Goal: Check status: Check status

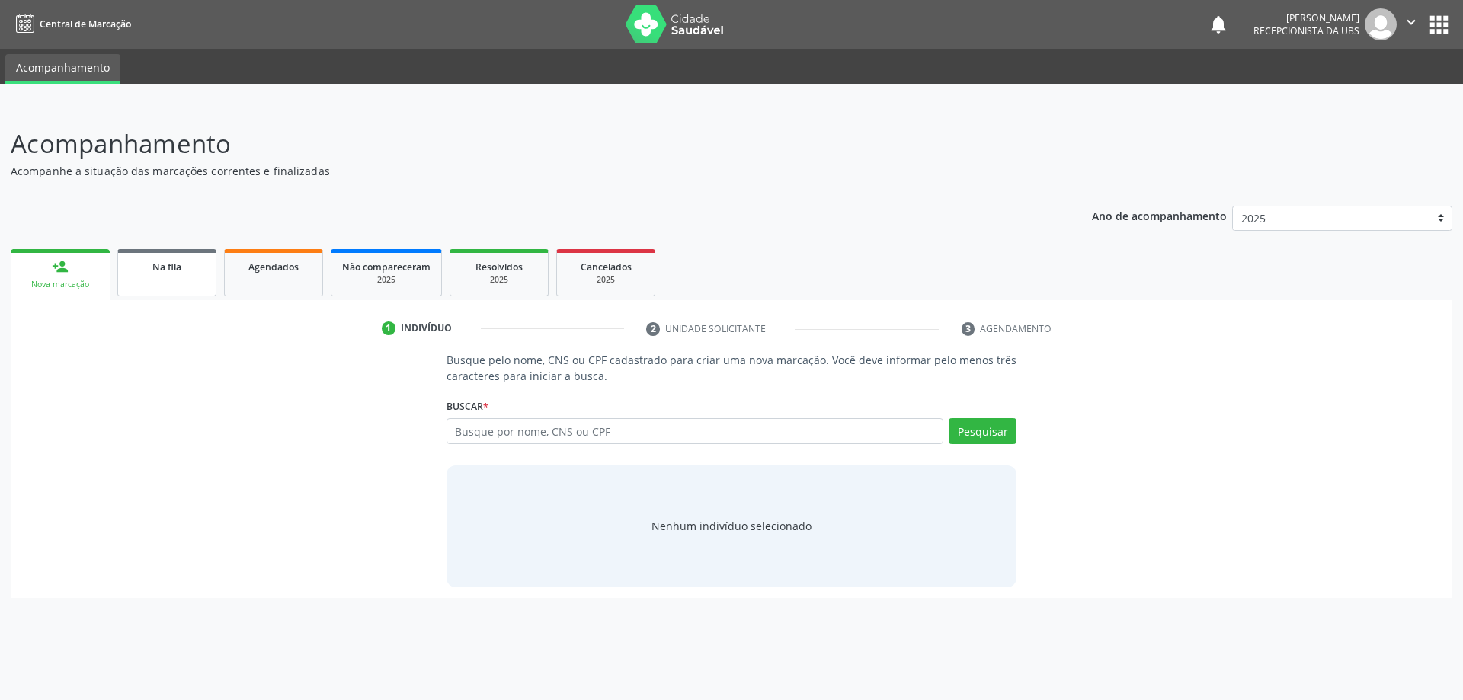
click at [162, 270] on span "Na fila" at bounding box center [166, 267] width 29 height 13
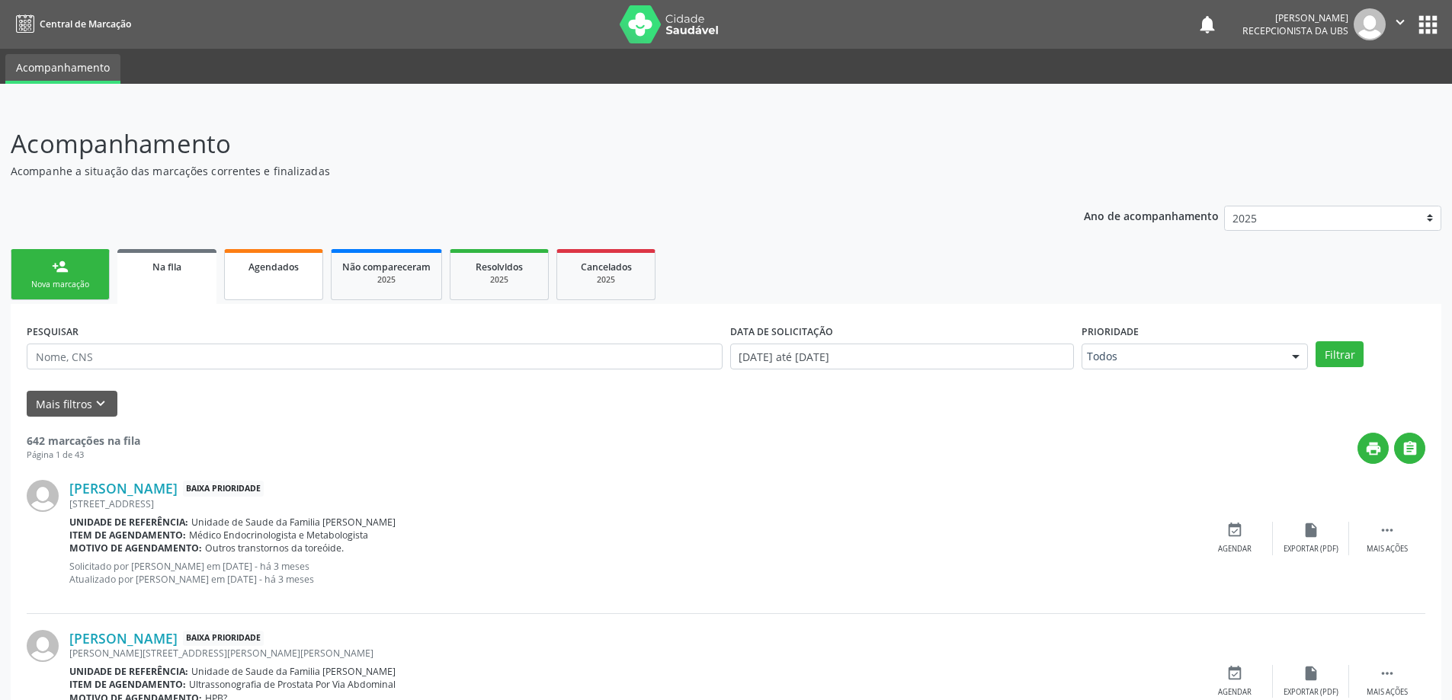
click at [301, 271] on div "Agendados" at bounding box center [274, 266] width 76 height 16
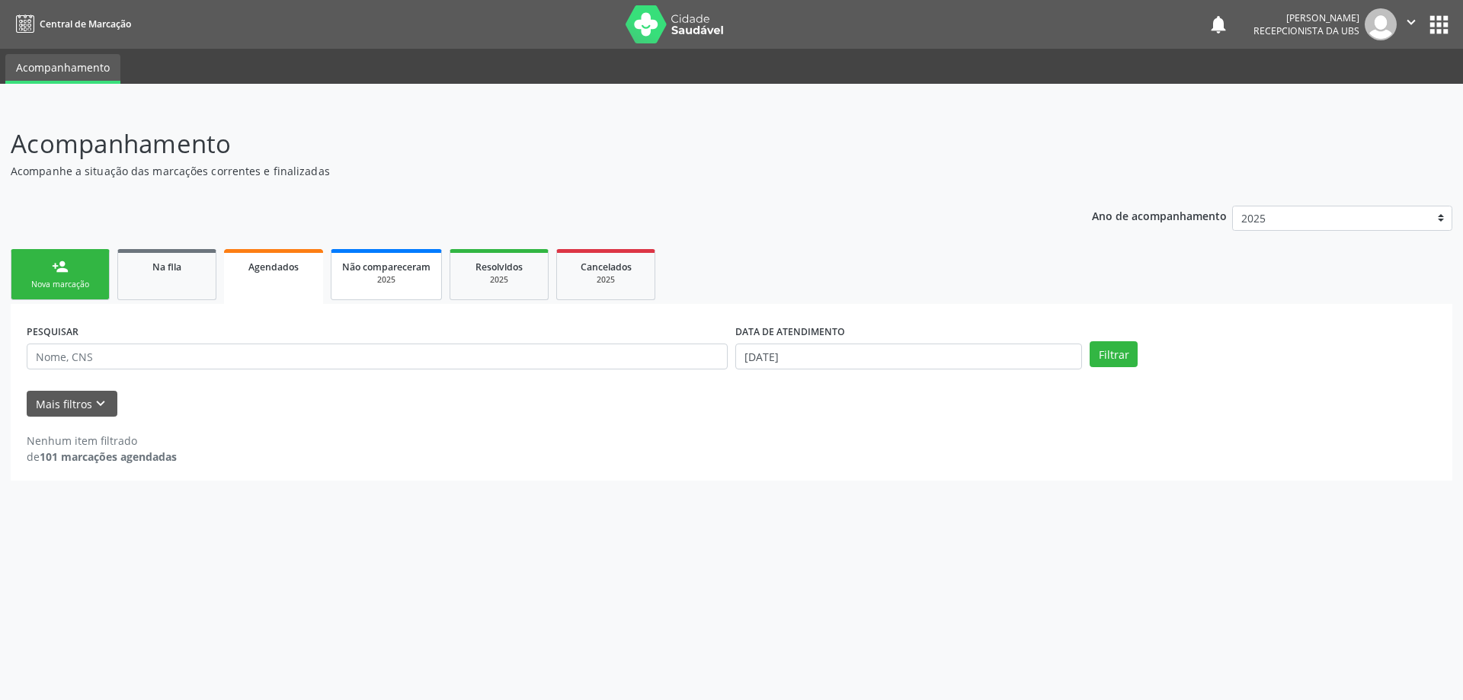
click at [383, 272] on span "Não compareceram" at bounding box center [386, 267] width 88 height 13
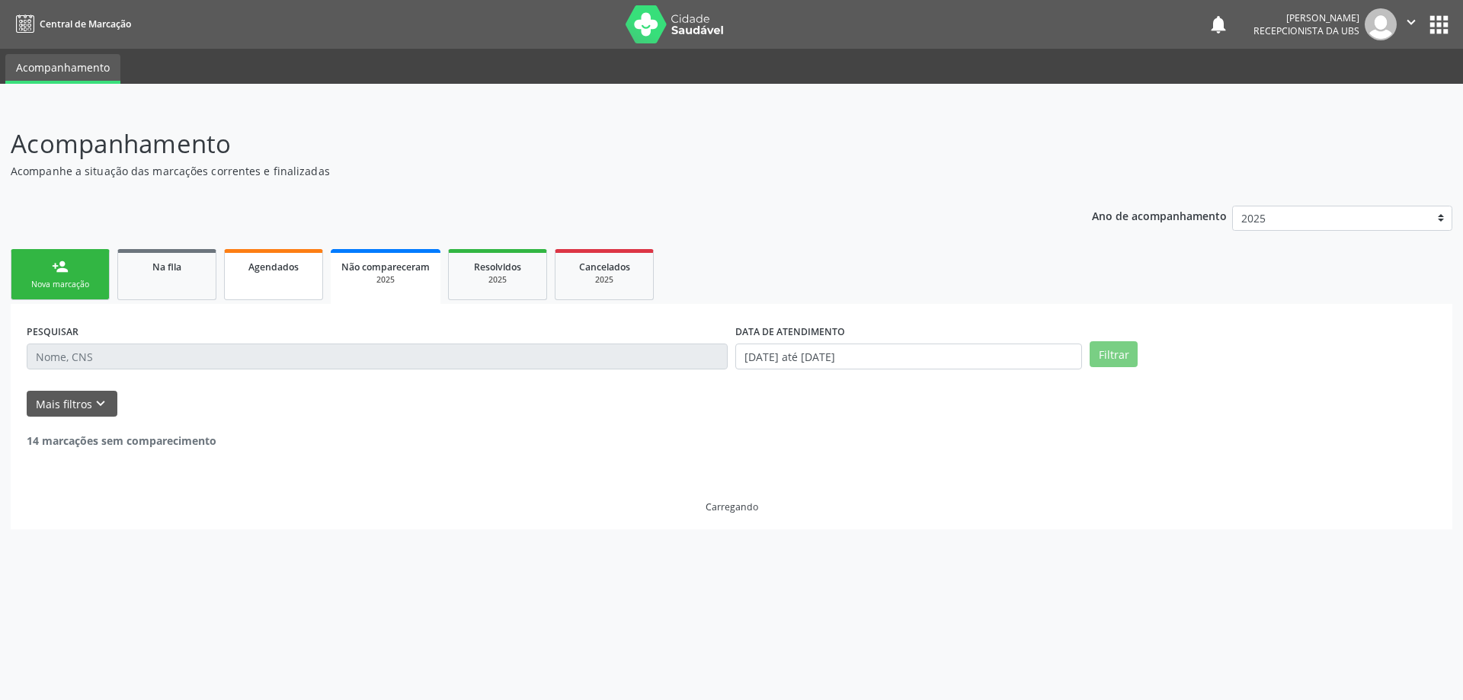
click at [296, 266] on span "Agendados" at bounding box center [273, 267] width 50 height 13
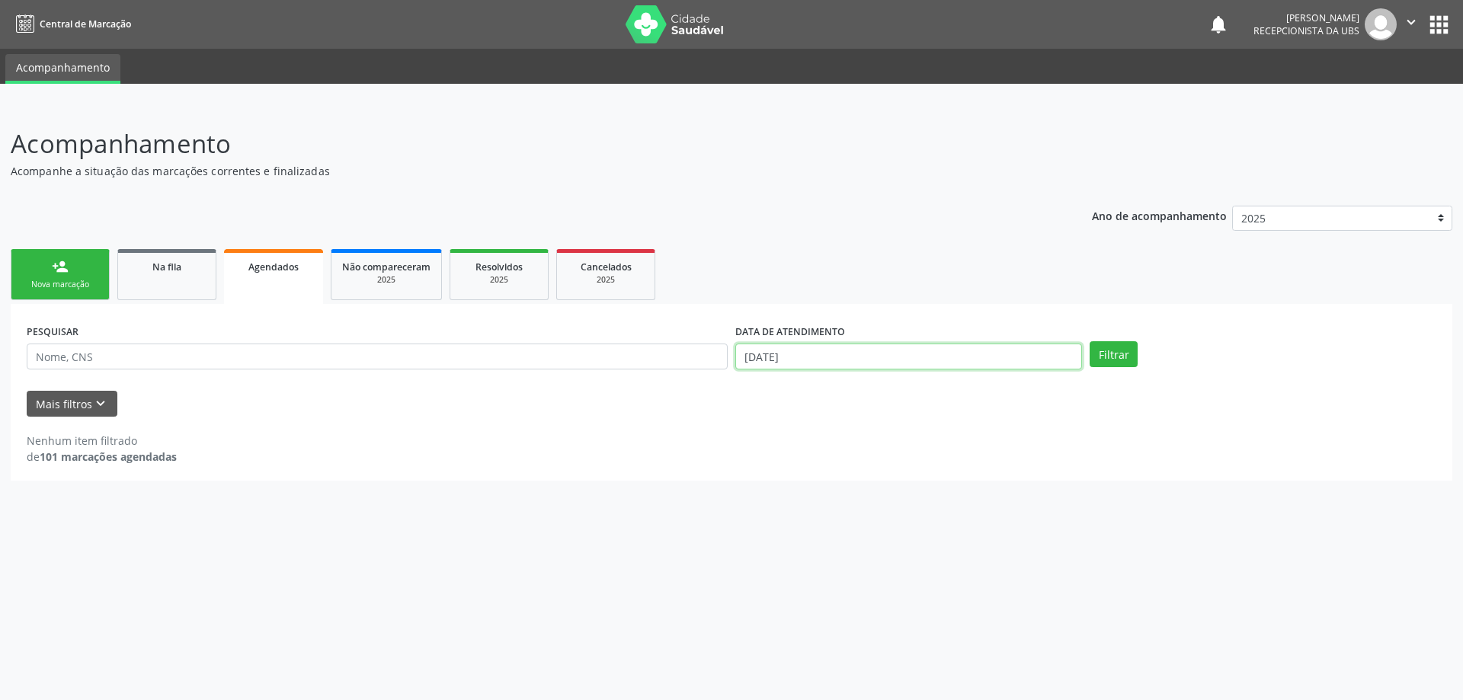
click at [742, 362] on input "[DATE]" at bounding box center [908, 357] width 347 height 26
click at [793, 437] on span "29" at bounding box center [780, 434] width 30 height 30
type input "[DATE]"
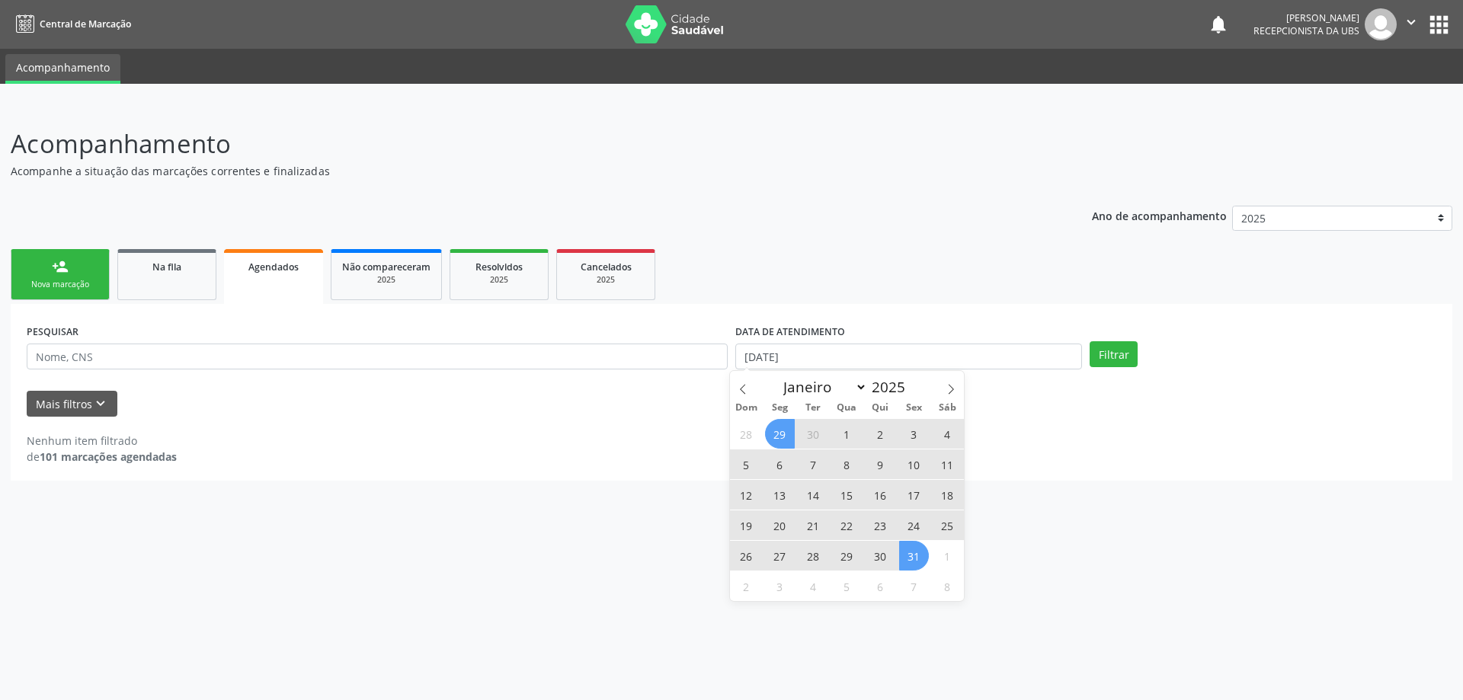
click at [907, 553] on span "31" at bounding box center [914, 556] width 30 height 30
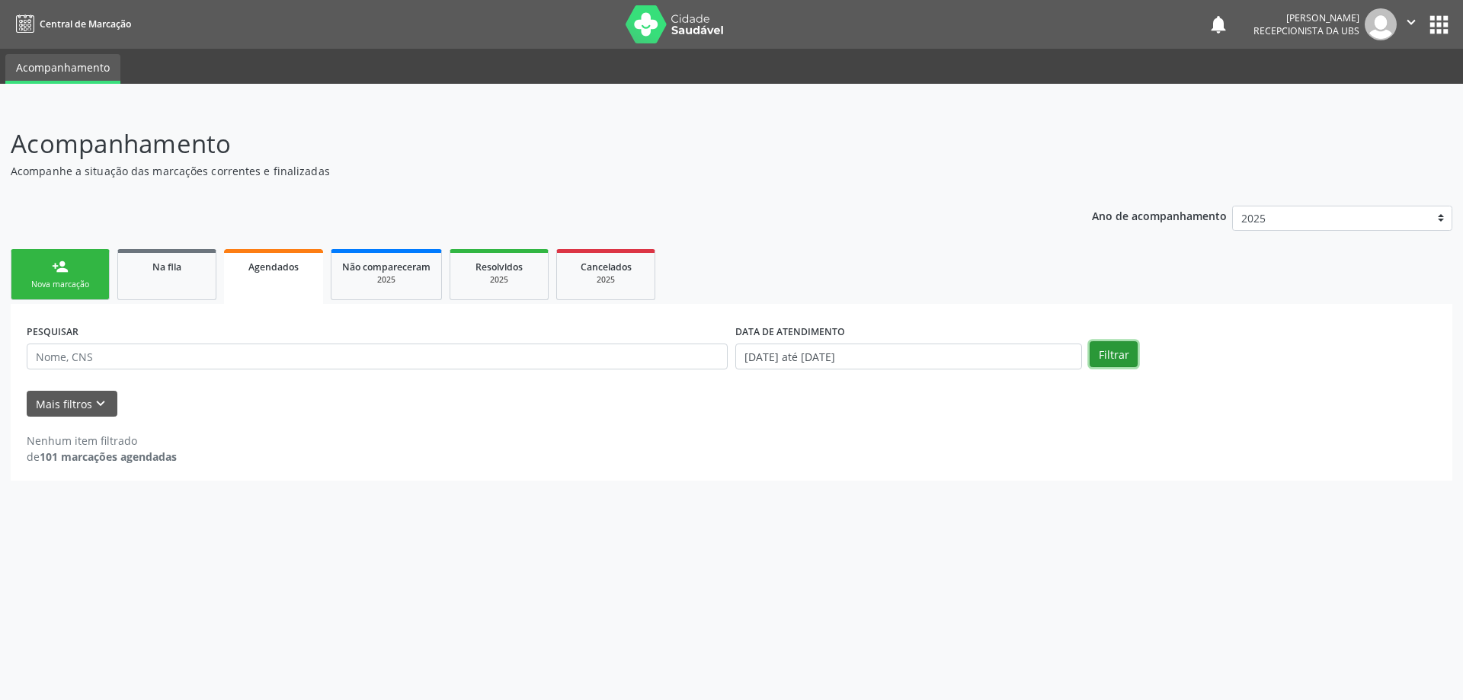
click at [1107, 348] on button "Filtrar" at bounding box center [1114, 354] width 48 height 26
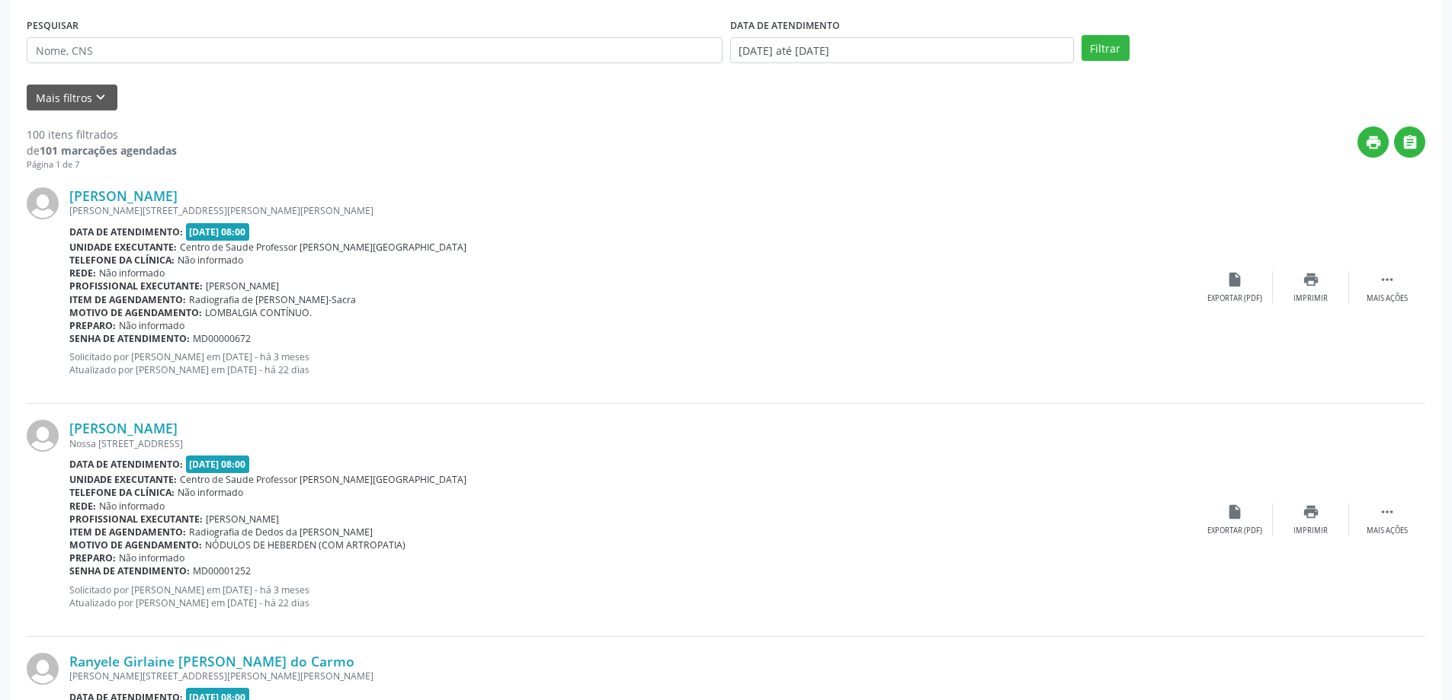
scroll to position [305, 0]
